Goal: Task Accomplishment & Management: Manage account settings

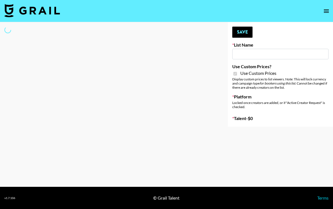
type input "Halovida ([DATE])"
checkbox input "true"
select select "Brand"
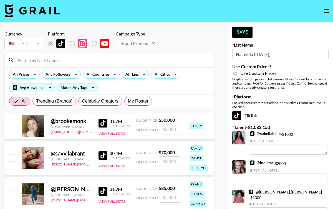
click at [51, 62] on input at bounding box center [113, 60] width 196 height 9
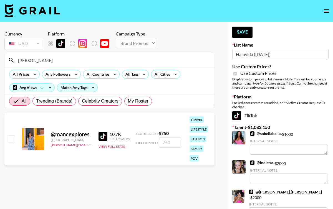
type input "[PERSON_NAME]"
click at [9, 140] on input "checkbox" at bounding box center [11, 139] width 7 height 7
checkbox input "true"
type input "750"
click at [12, 139] on input "checkbox" at bounding box center [11, 139] width 7 height 7
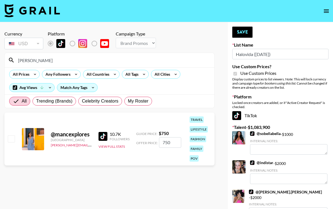
checkbox input "false"
drag, startPoint x: 35, startPoint y: 60, endPoint x: 11, endPoint y: 60, distance: 24.2
click at [11, 60] on div "[PERSON_NAME]" at bounding box center [110, 60] width 210 height 14
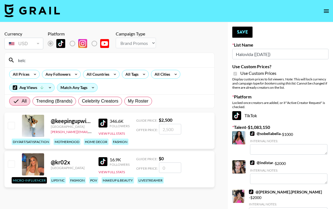
type input "kelc"
click at [10, 126] on input "checkbox" at bounding box center [11, 125] width 7 height 7
checkbox input "true"
type input "2500"
click at [191, 119] on div "@ keepingupwithkelc [GEOGRAPHIC_DATA] [PERSON_NAME][EMAIL_ADDRESS][PERSON_NAME]…" at bounding box center [109, 131] width 210 height 36
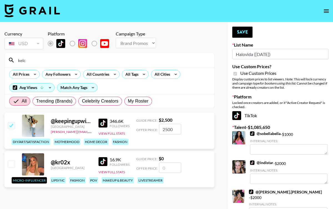
click at [244, 36] on button "Save" at bounding box center [243, 32] width 20 height 11
